Goal: Task Accomplishment & Management: Use online tool/utility

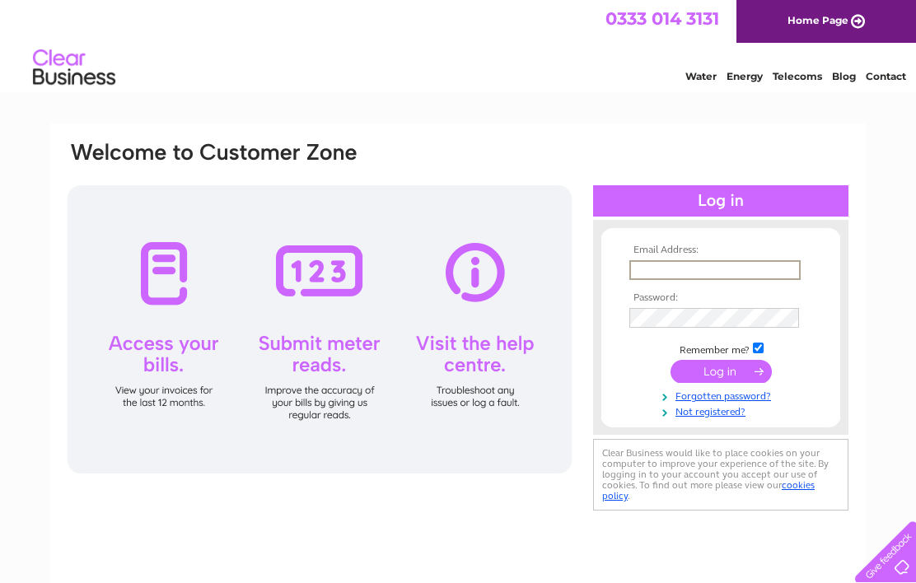
type input "npforrest@blueyonder.co.uk"
click at [720, 372] on input "submit" at bounding box center [720, 369] width 101 height 23
click at [738, 381] on input "submit" at bounding box center [720, 369] width 101 height 23
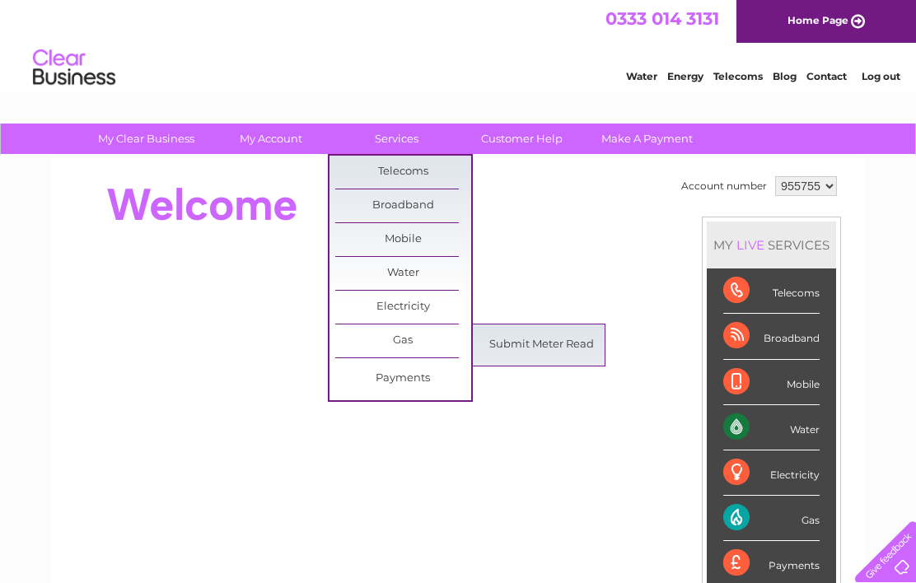
click at [415, 337] on link "Gas" at bounding box center [403, 340] width 136 height 33
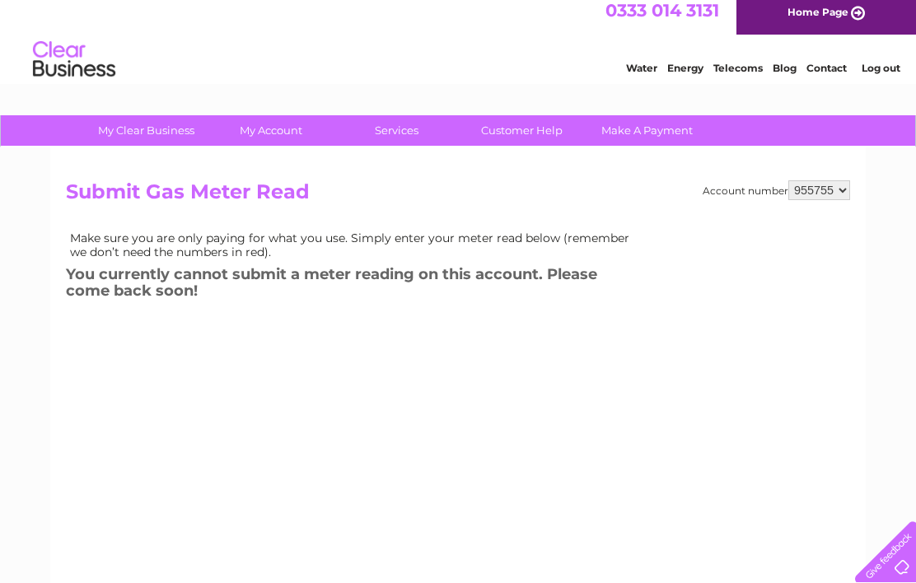
scroll to position [10, 0]
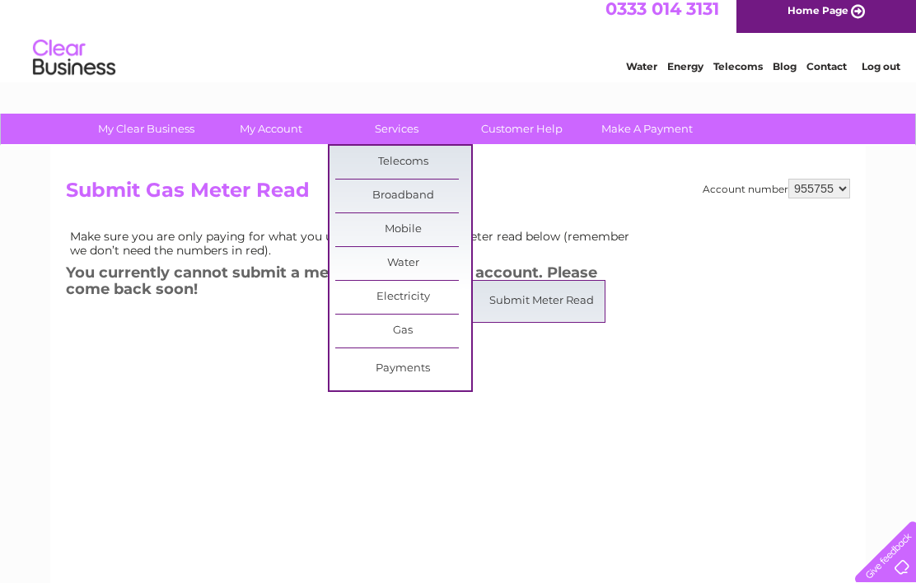
click at [541, 310] on link "Submit Meter Read" at bounding box center [541, 301] width 136 height 33
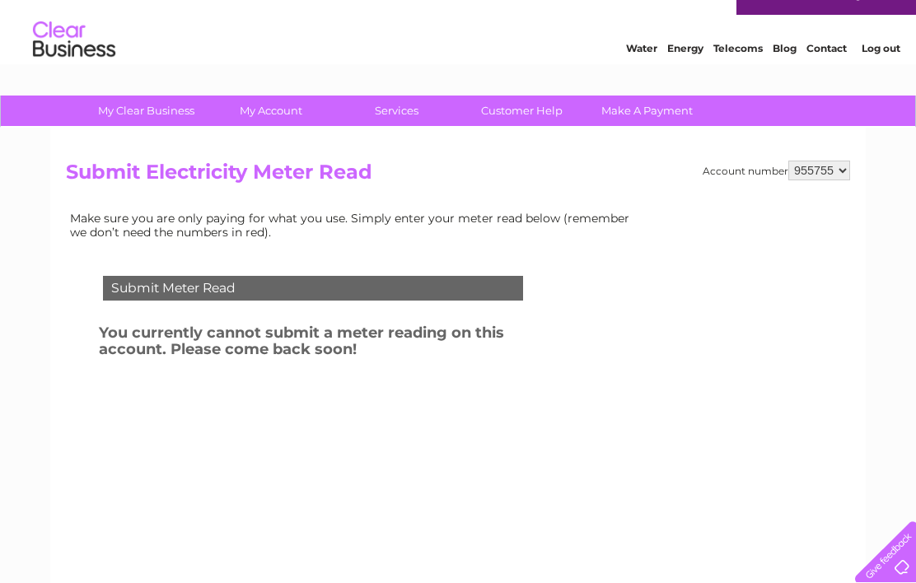
scroll to position [30, 0]
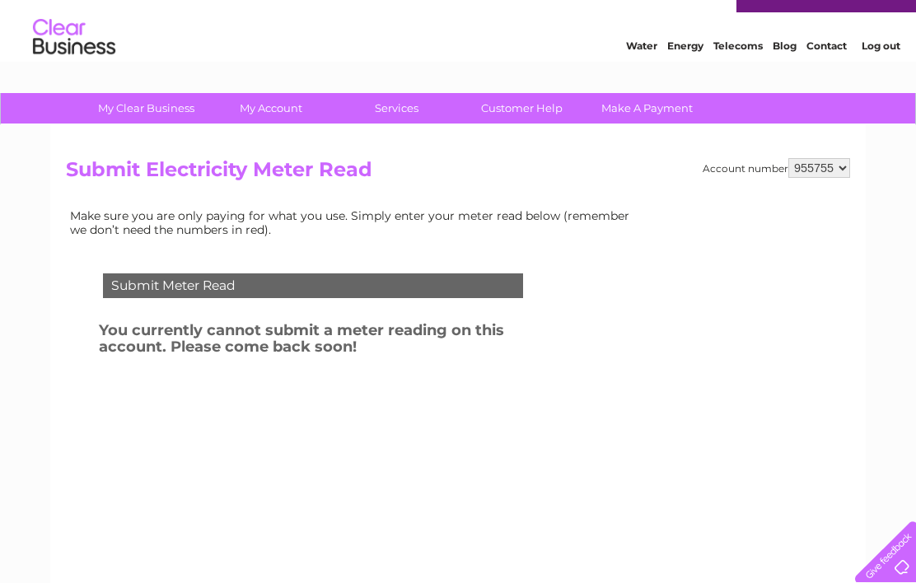
click at [786, 44] on link "Blog" at bounding box center [784, 46] width 24 height 12
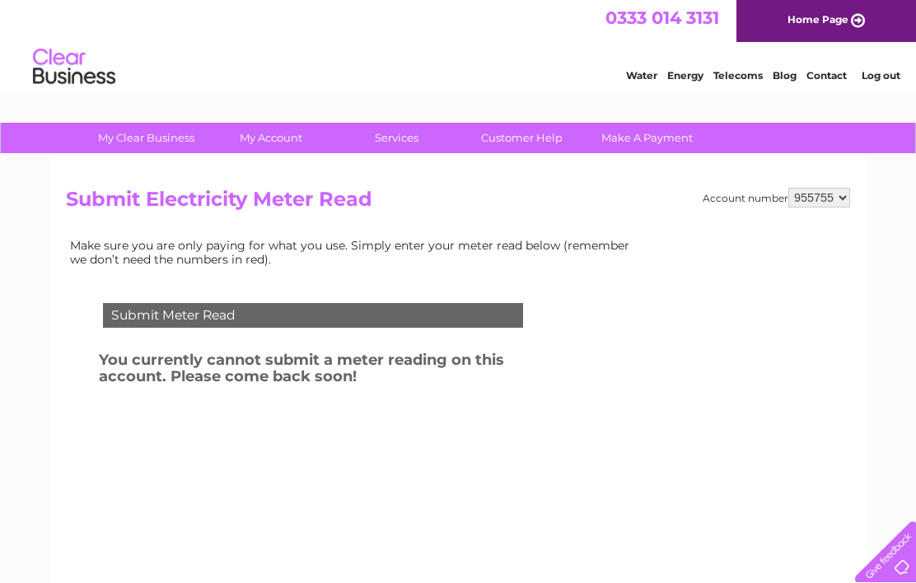
scroll to position [2, 0]
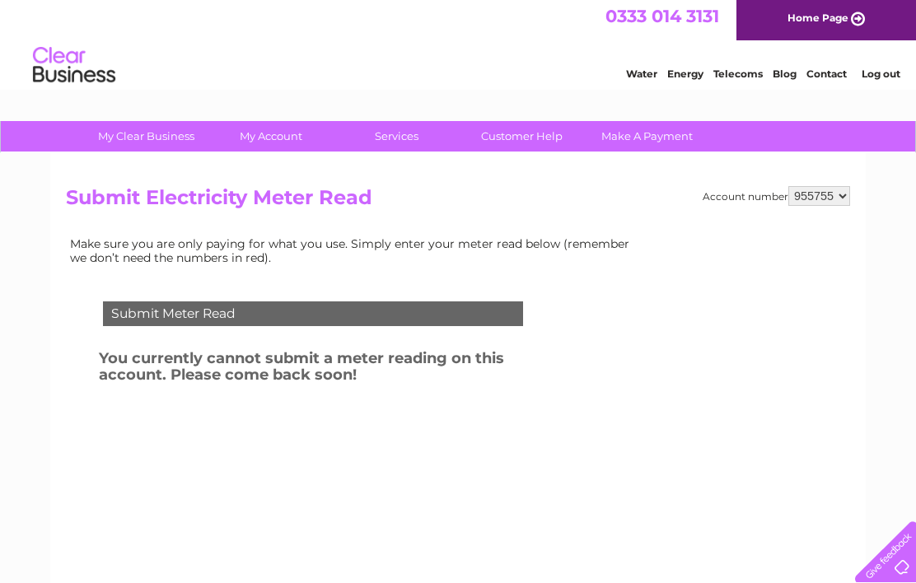
click at [848, 197] on select "955755" at bounding box center [819, 196] width 62 height 20
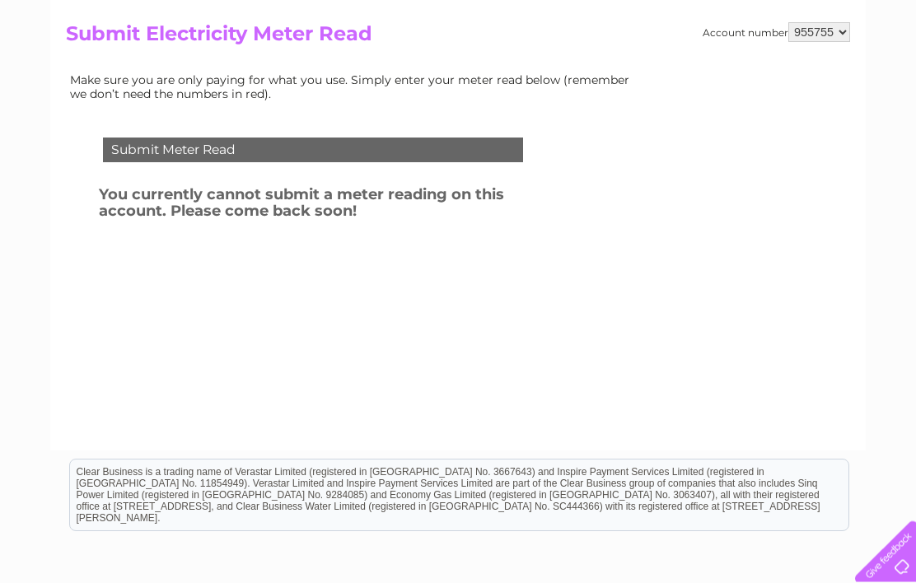
scroll to position [0, 0]
